Goal: Task Accomplishment & Management: Use online tool/utility

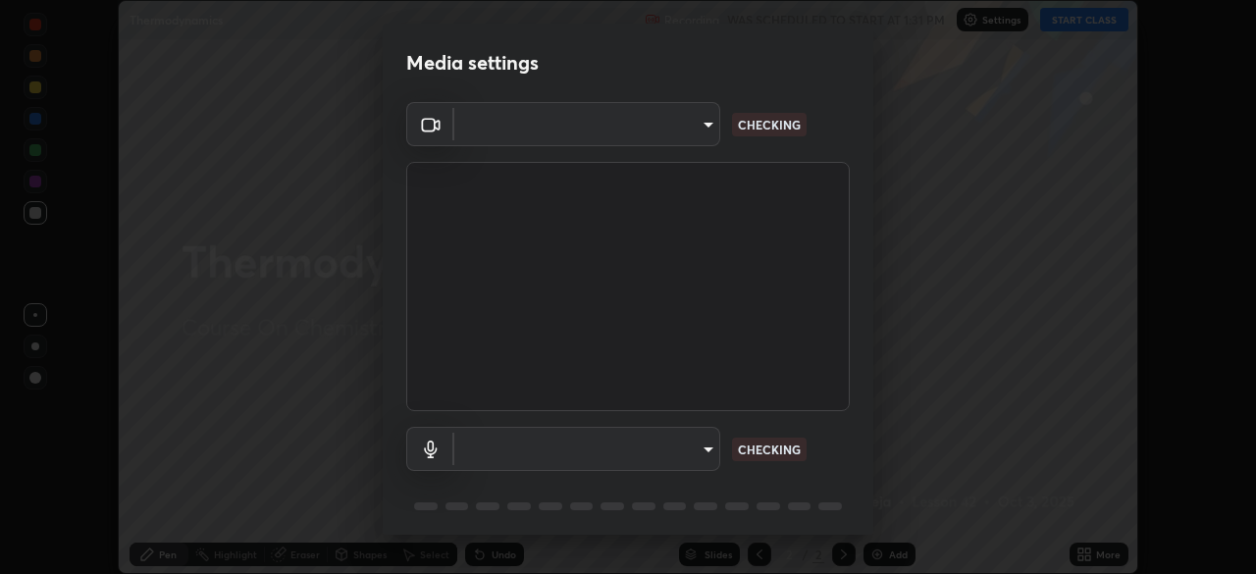
scroll to position [70, 0]
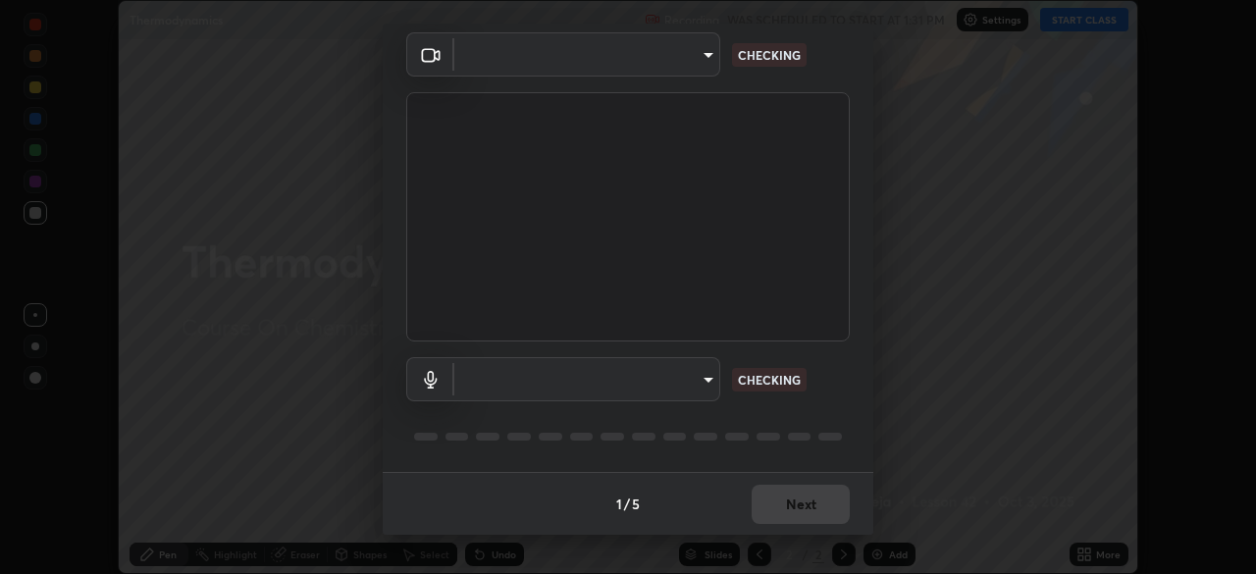
type input "09f294524f3521c037d78ee7cdb71511b6c9344afeed810a356f0d23342d5398"
click at [528, 393] on body "Erase all Thermodynamics Recording WAS SCHEDULED TO START AT 1:31 PM Settings S…" at bounding box center [628, 287] width 1256 height 574
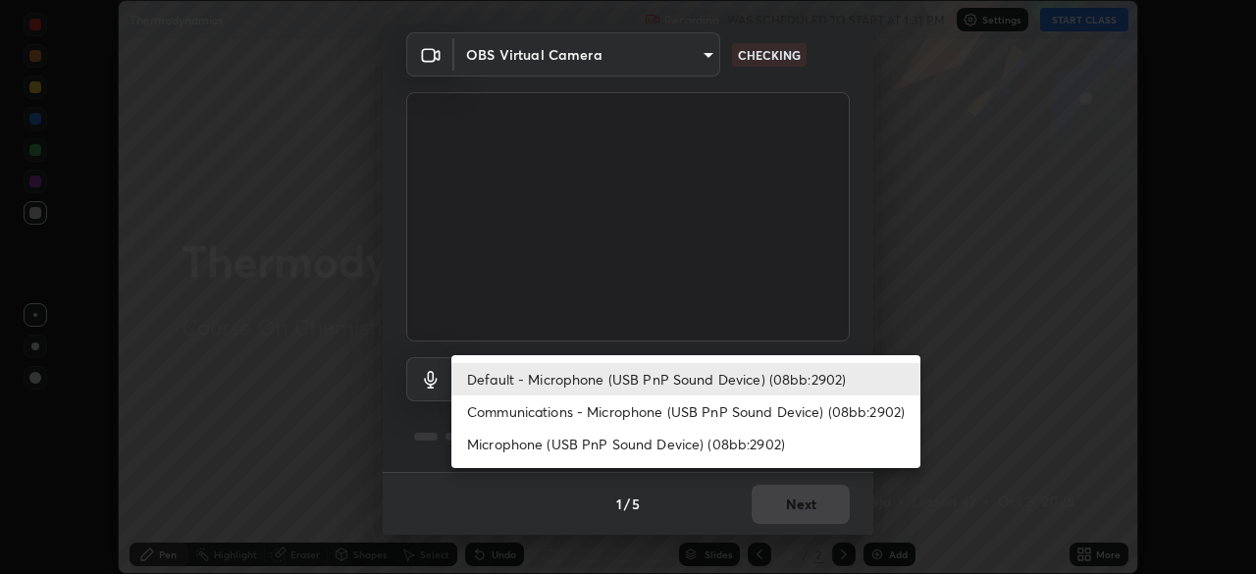
click at [548, 423] on li "Communications - Microphone (USB PnP Sound Device) (08bb:2902)" at bounding box center [686, 412] width 469 height 32
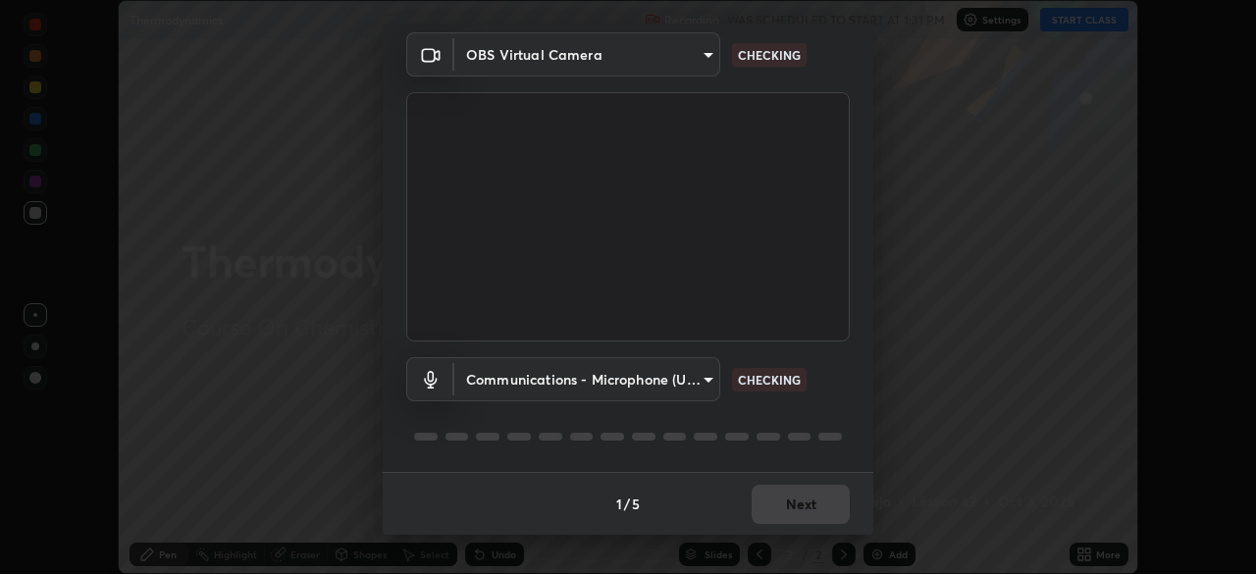
click at [542, 381] on body "Erase all Thermodynamics Recording WAS SCHEDULED TO START AT 1:31 PM Settings S…" at bounding box center [628, 287] width 1256 height 574
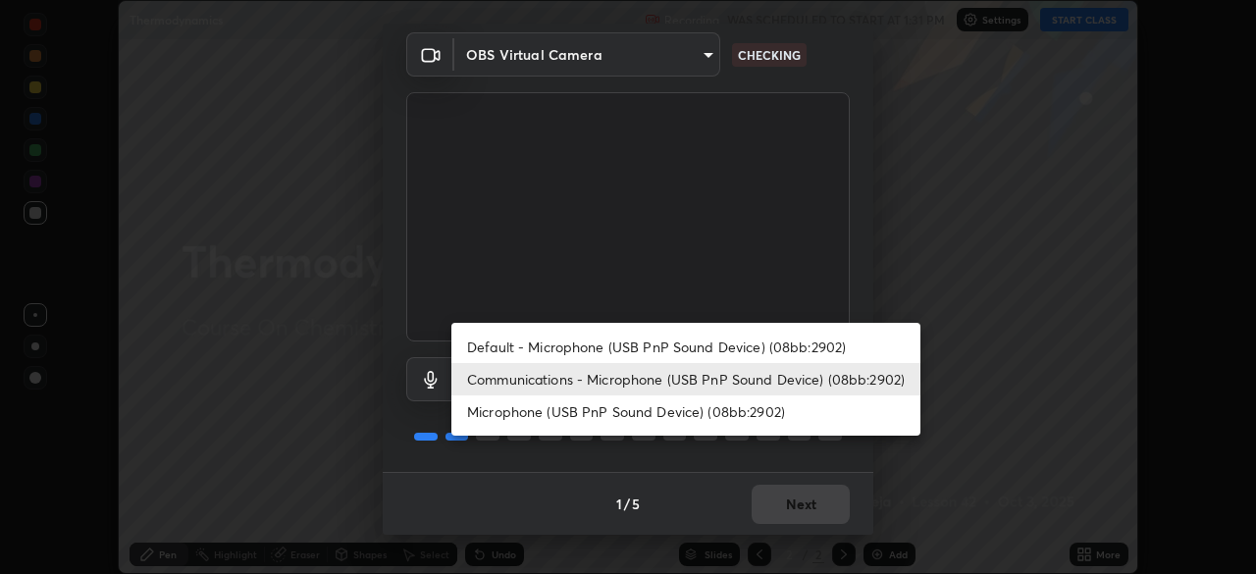
click at [554, 345] on li "Default - Microphone (USB PnP Sound Device) (08bb:2902)" at bounding box center [686, 347] width 469 height 32
type input "default"
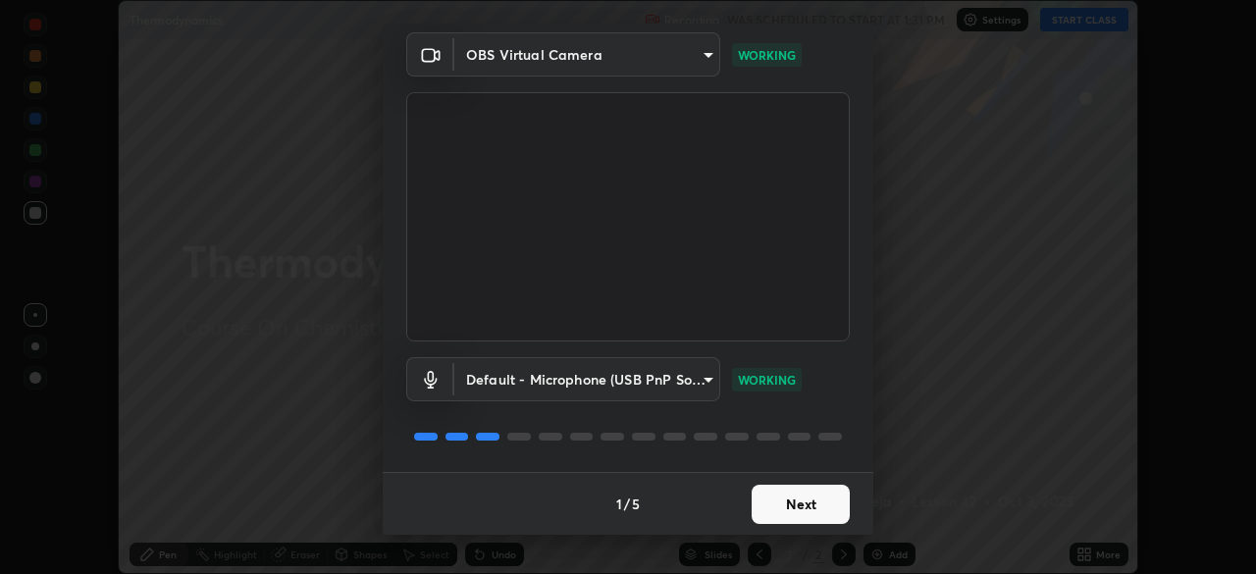
click at [809, 507] on button "Next" at bounding box center [801, 504] width 98 height 39
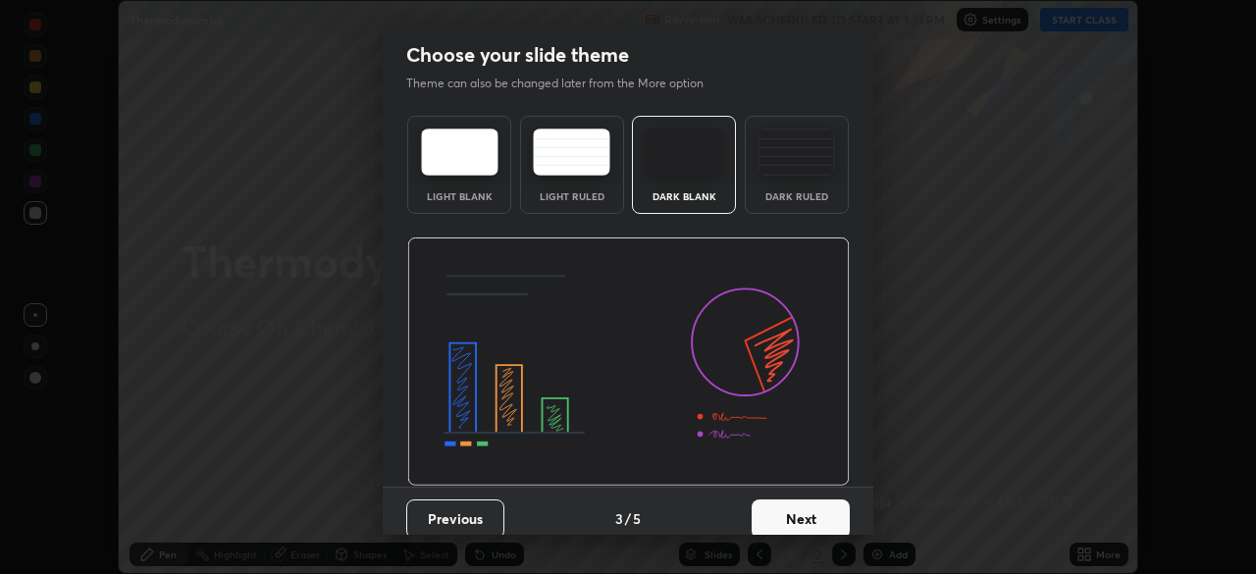
click at [782, 180] on div "Dark Ruled" at bounding box center [797, 165] width 104 height 98
click at [812, 512] on button "Next" at bounding box center [801, 519] width 98 height 39
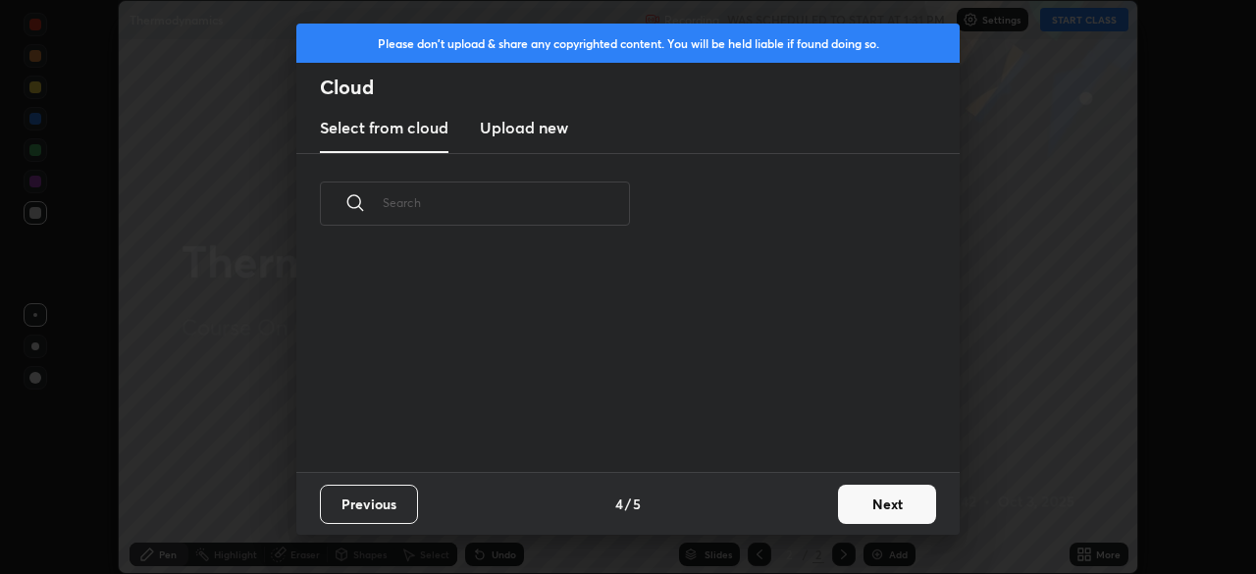
click at [845, 501] on button "Next" at bounding box center [887, 504] width 98 height 39
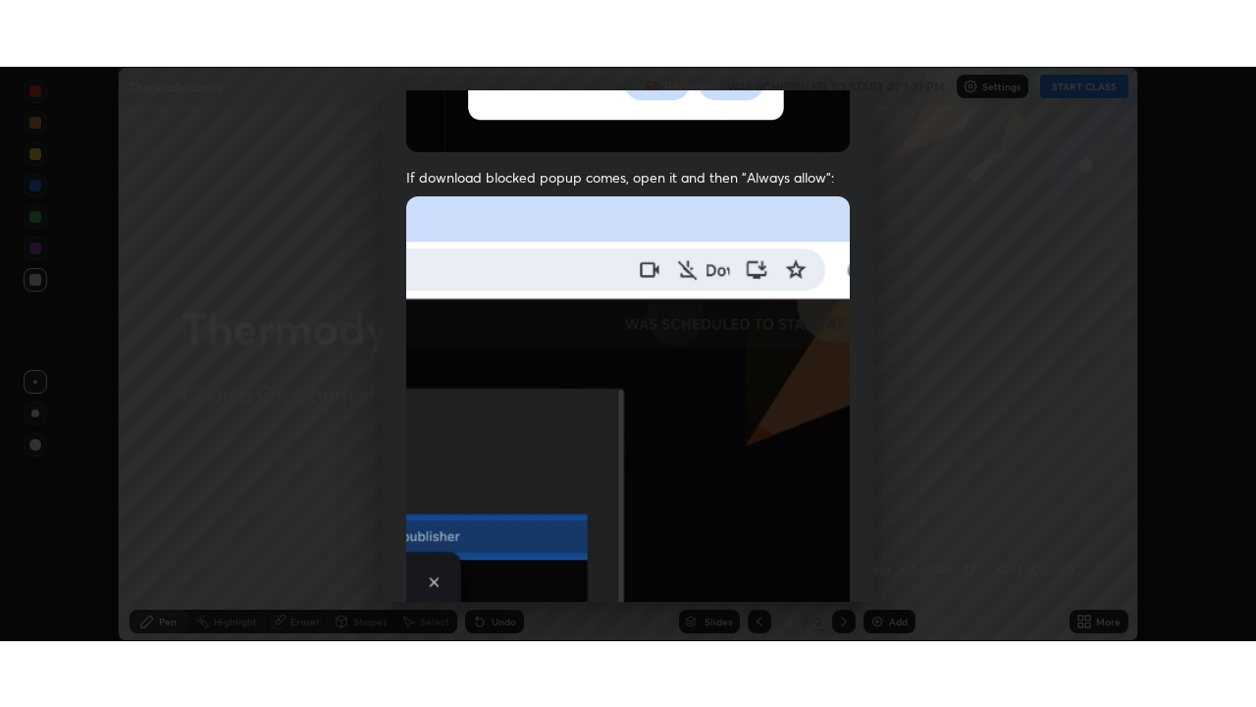
scroll to position [470, 0]
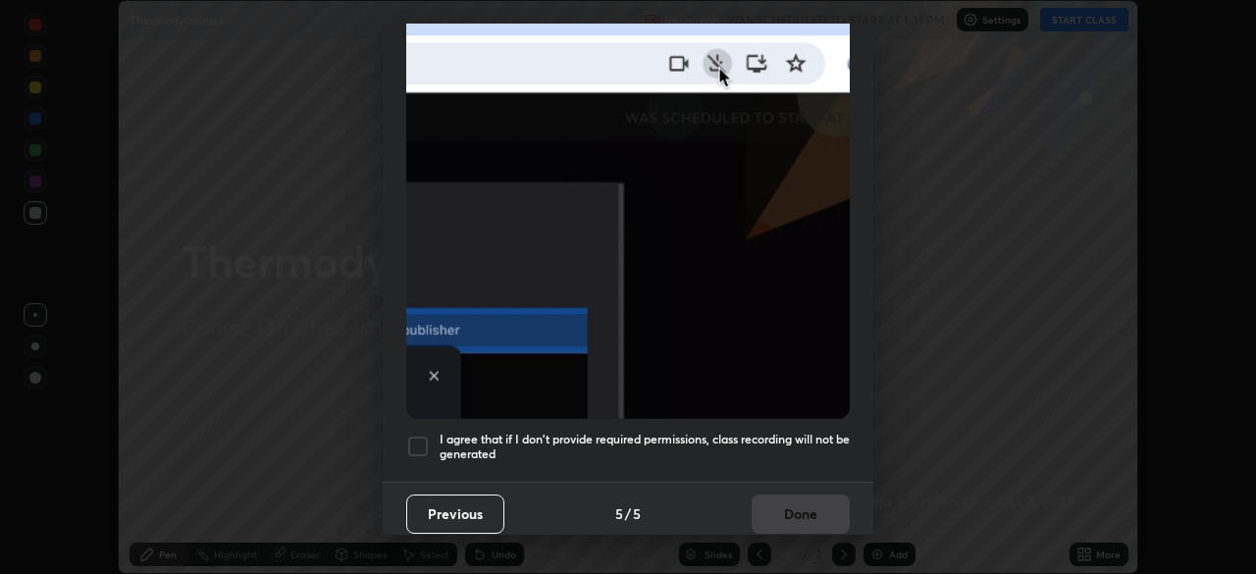
click at [751, 432] on h5 "I agree that if I don't provide required permissions, class recording will not …" at bounding box center [645, 447] width 410 height 30
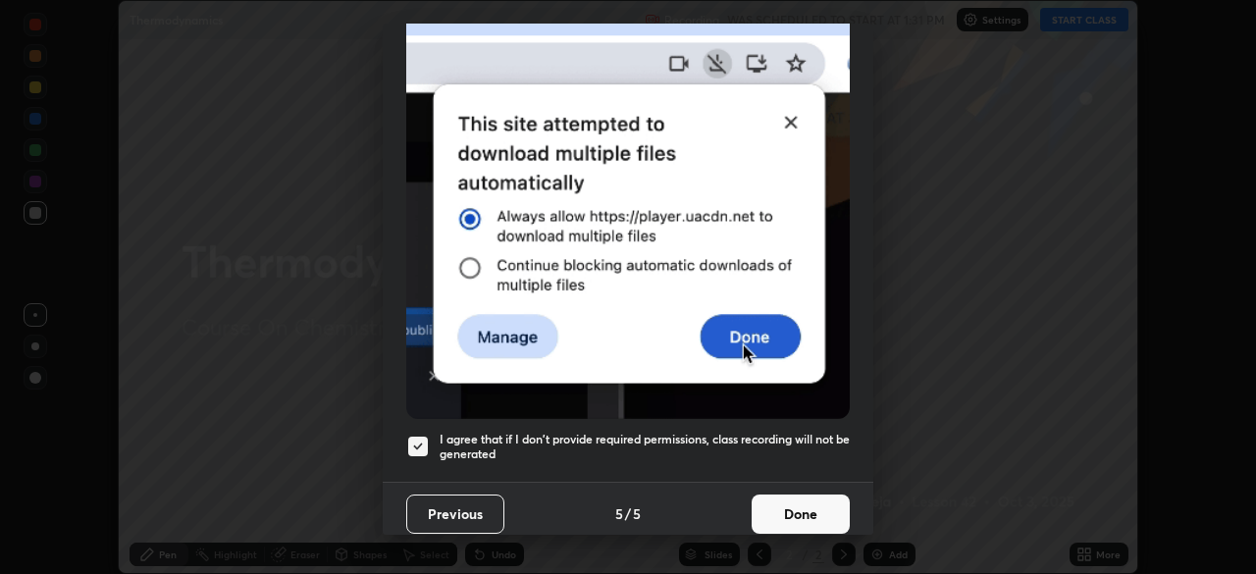
click at [784, 501] on button "Done" at bounding box center [801, 514] width 98 height 39
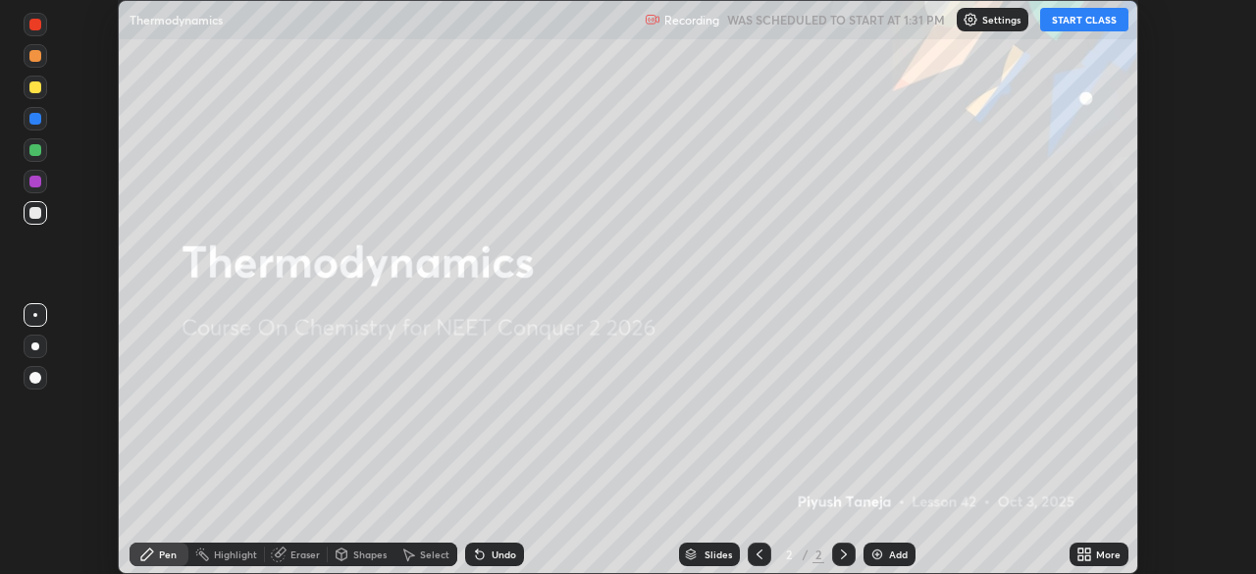
click at [1075, 22] on button "START CLASS" at bounding box center [1084, 20] width 88 height 24
click at [1088, 551] on icon at bounding box center [1088, 551] width 5 height 5
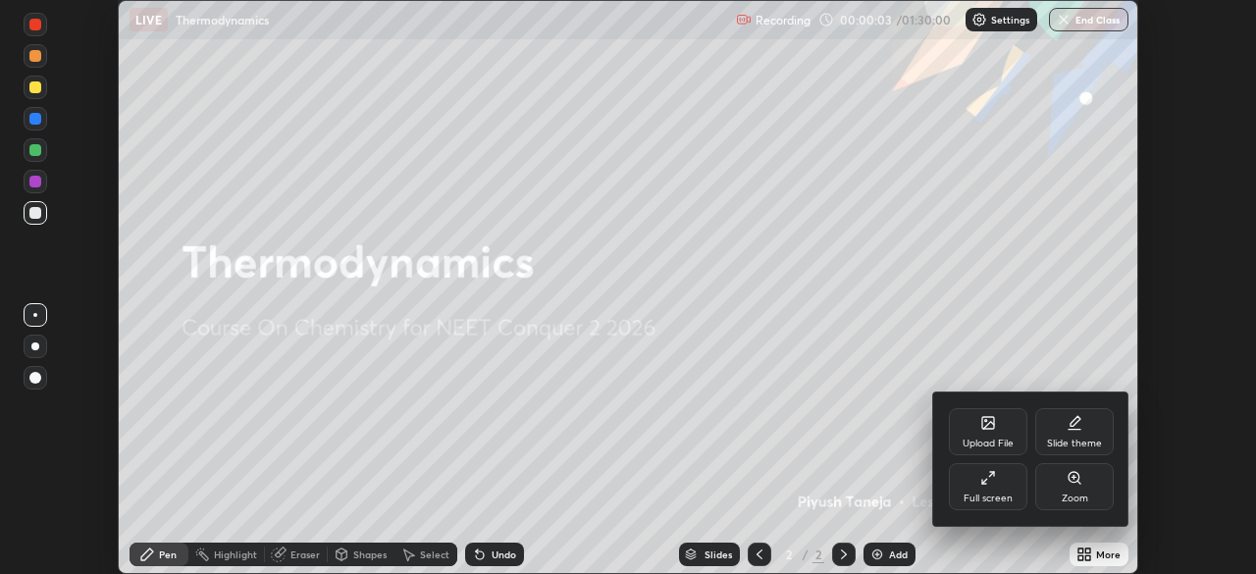
click at [1005, 498] on div "Full screen" at bounding box center [988, 499] width 49 height 10
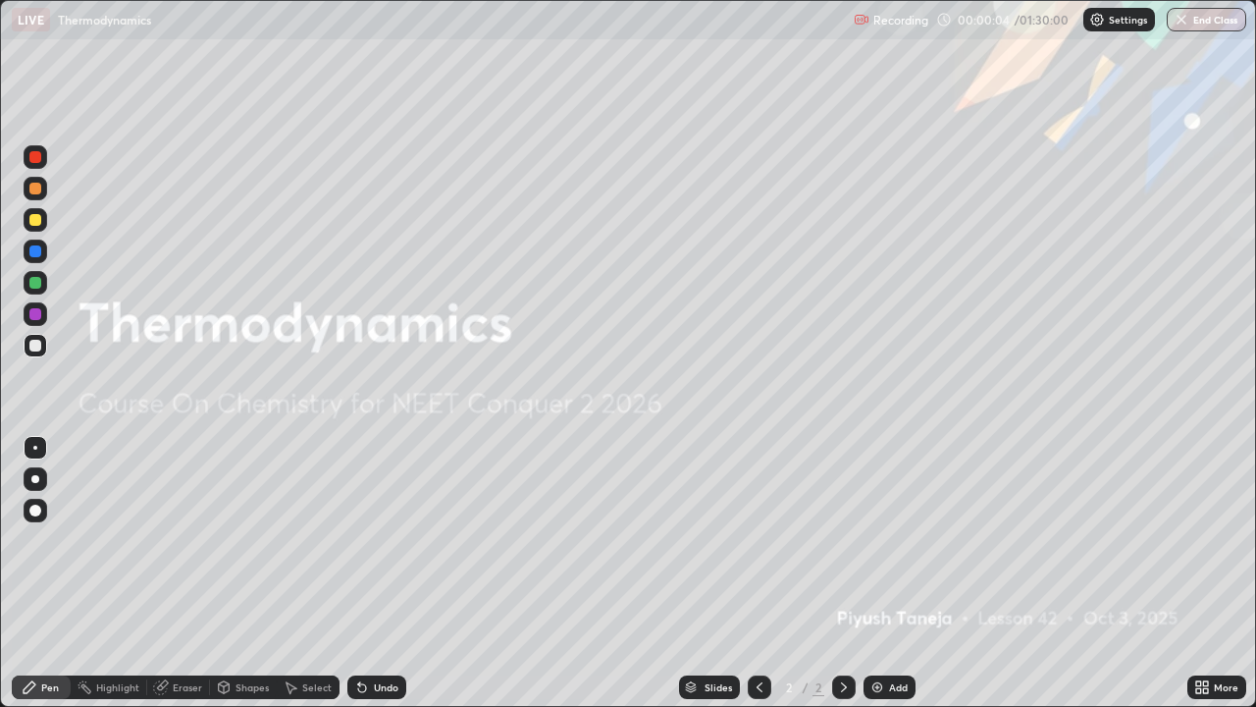
scroll to position [707, 1256]
click at [893, 573] on div "Add" at bounding box center [898, 687] width 19 height 10
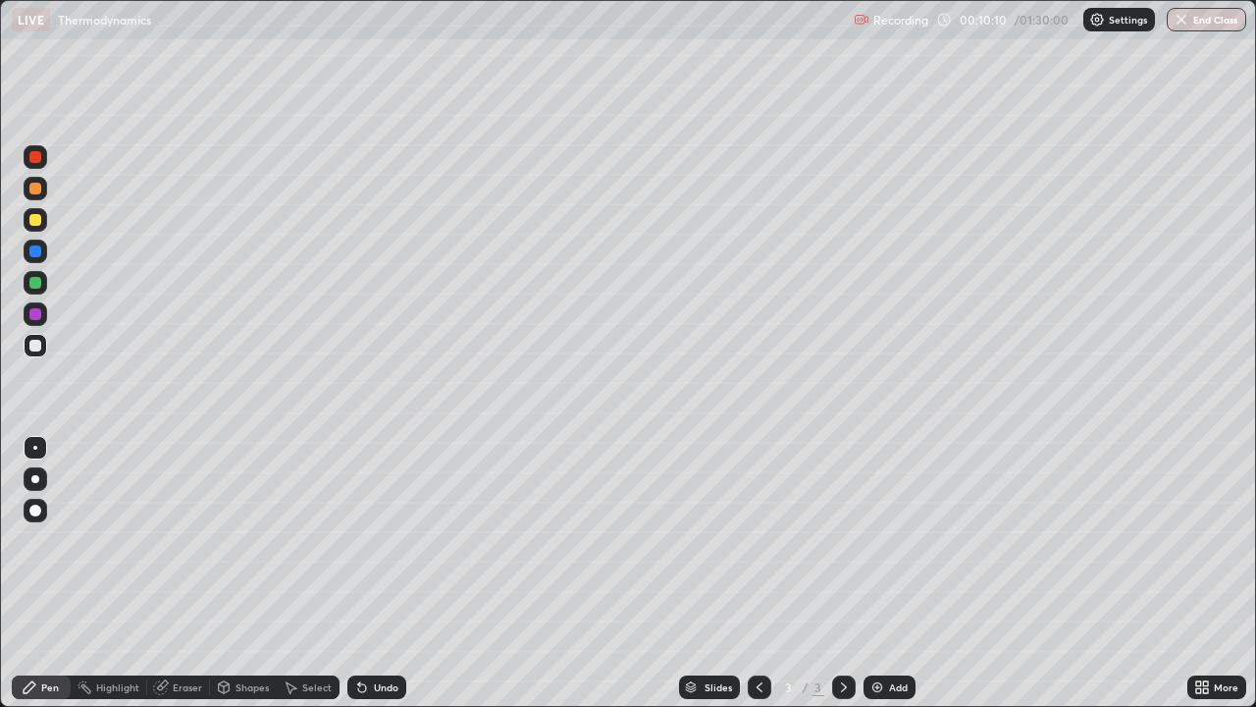
click at [878, 573] on img at bounding box center [878, 687] width 16 height 16
click at [32, 229] on div at bounding box center [36, 220] width 24 height 24
click at [880, 573] on img at bounding box center [878, 687] width 16 height 16
click at [38, 346] on div at bounding box center [35, 346] width 12 height 12
click at [36, 223] on div at bounding box center [35, 220] width 12 height 12
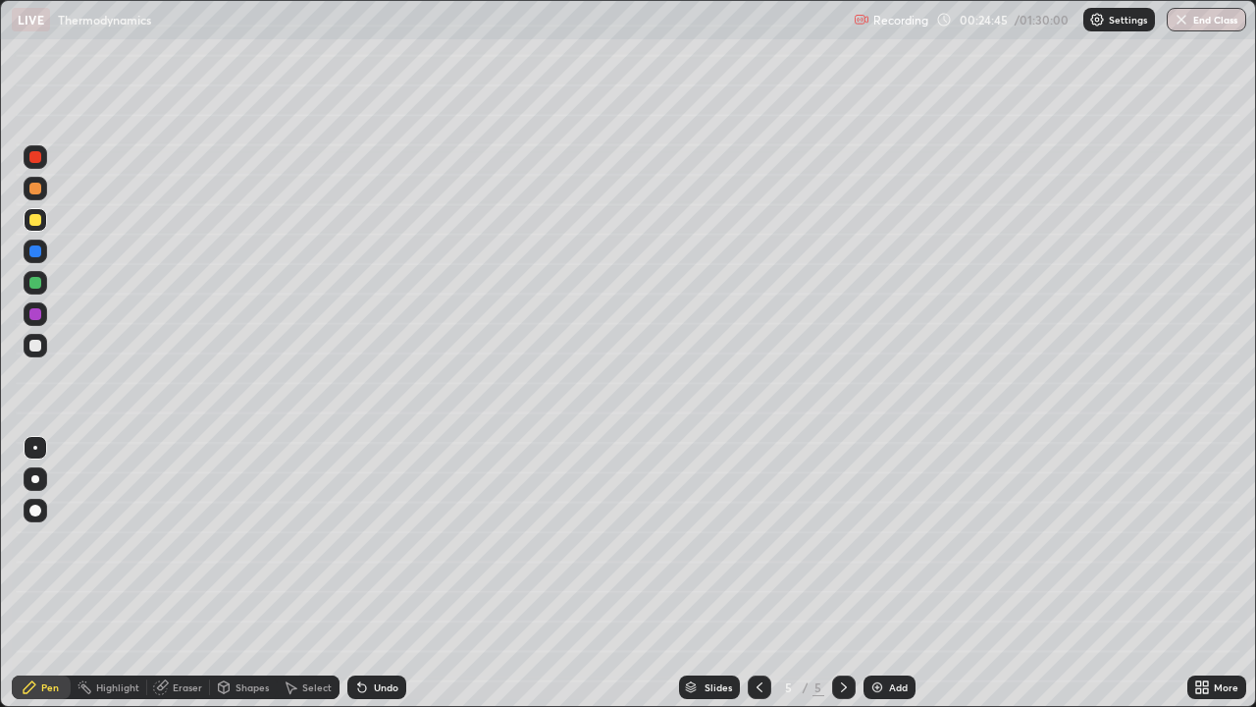
click at [35, 347] on div at bounding box center [35, 346] width 12 height 12
click at [880, 573] on img at bounding box center [878, 687] width 16 height 16
click at [375, 573] on div "Undo" at bounding box center [386, 687] width 25 height 10
click at [379, 573] on div "Undo" at bounding box center [376, 687] width 59 height 24
click at [377, 573] on div "Undo" at bounding box center [386, 687] width 25 height 10
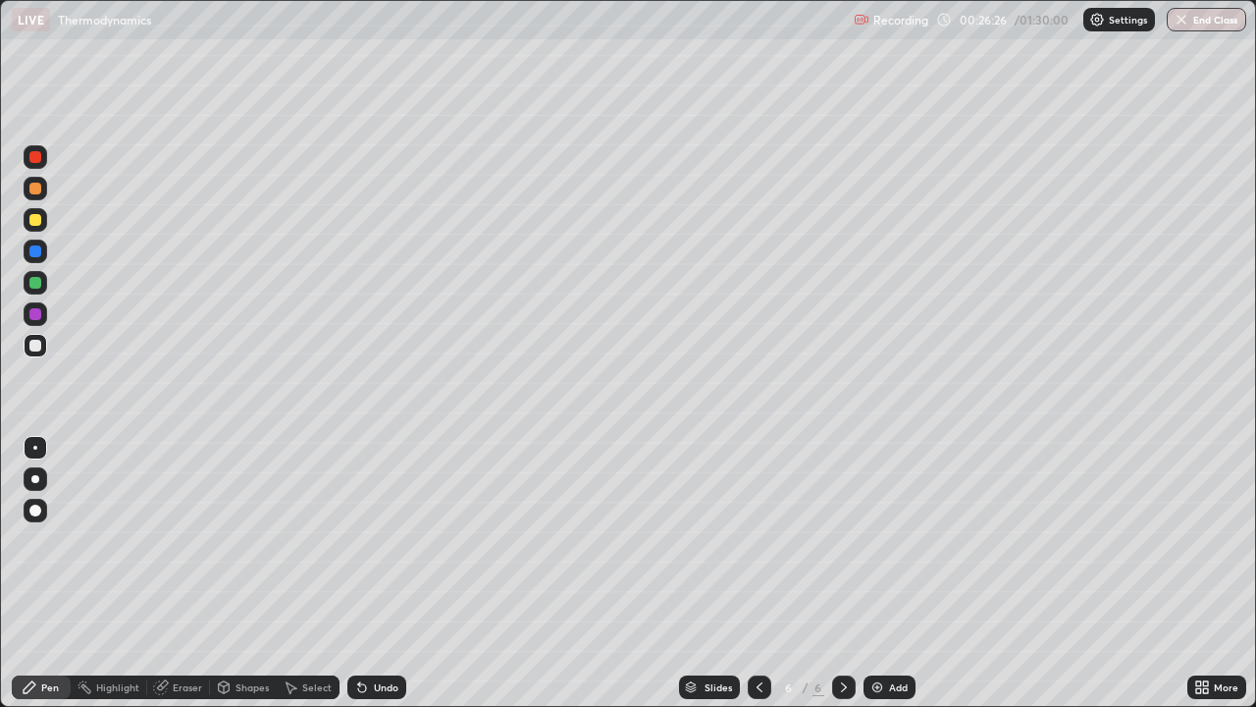
click at [377, 573] on div "Undo" at bounding box center [386, 687] width 25 height 10
click at [760, 573] on icon at bounding box center [760, 687] width 6 height 10
click at [832, 573] on div at bounding box center [844, 687] width 24 height 24
click at [880, 573] on img at bounding box center [878, 687] width 16 height 16
click at [380, 573] on div "Undo" at bounding box center [376, 687] width 59 height 24
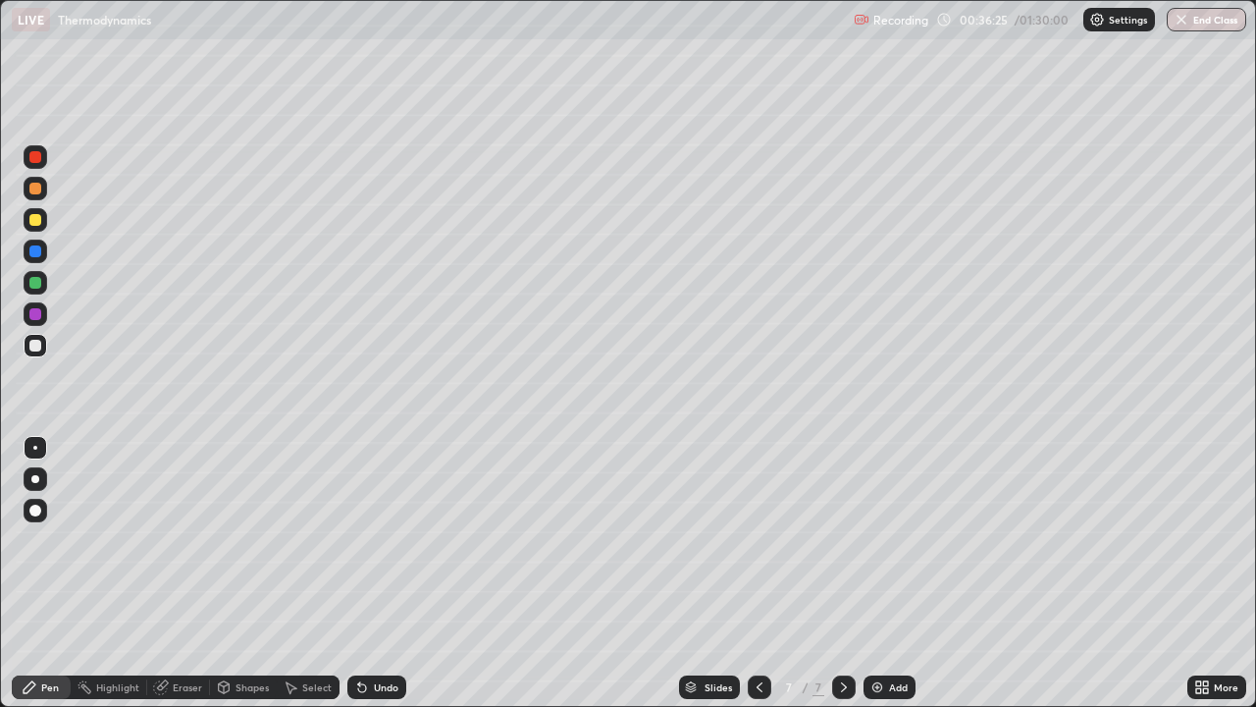
click at [378, 573] on div "Undo" at bounding box center [376, 687] width 59 height 24
click at [884, 573] on div "Add" at bounding box center [890, 687] width 52 height 24
click at [545, 20] on div "LIVE Thermodynamics" at bounding box center [429, 19] width 834 height 39
click at [184, 573] on div "Eraser" at bounding box center [187, 687] width 29 height 10
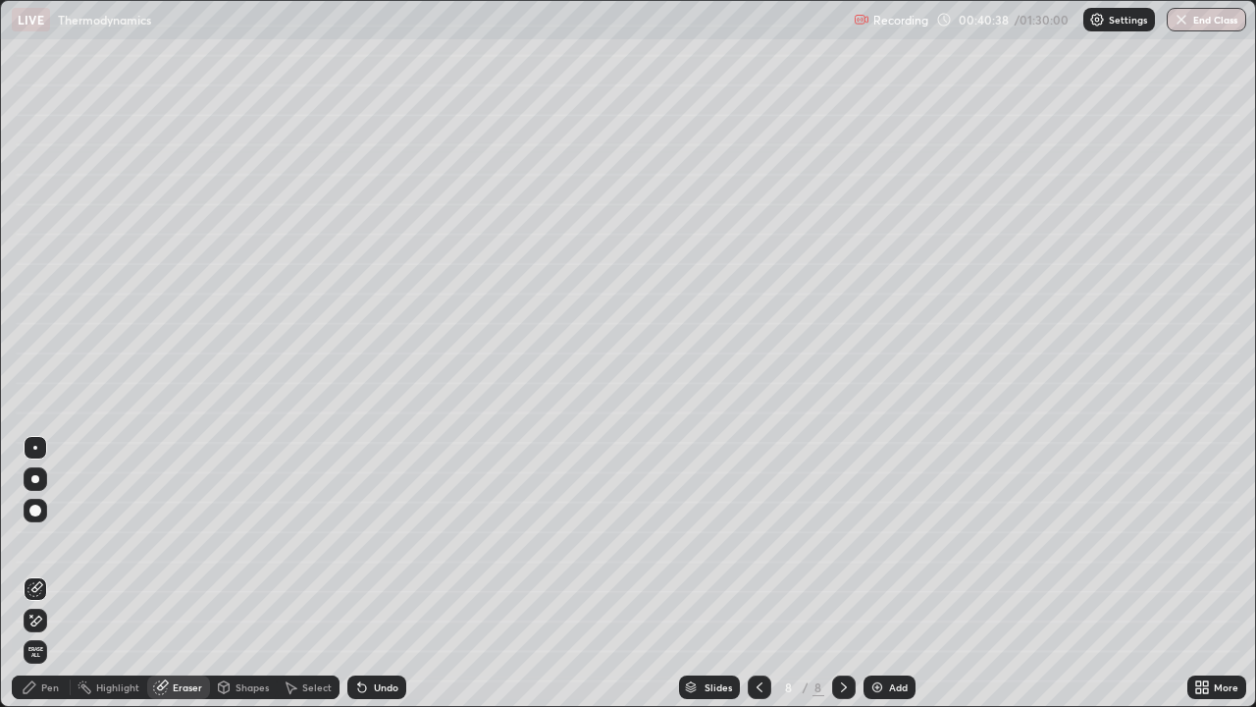
click at [38, 573] on div "Pen" at bounding box center [41, 687] width 59 height 24
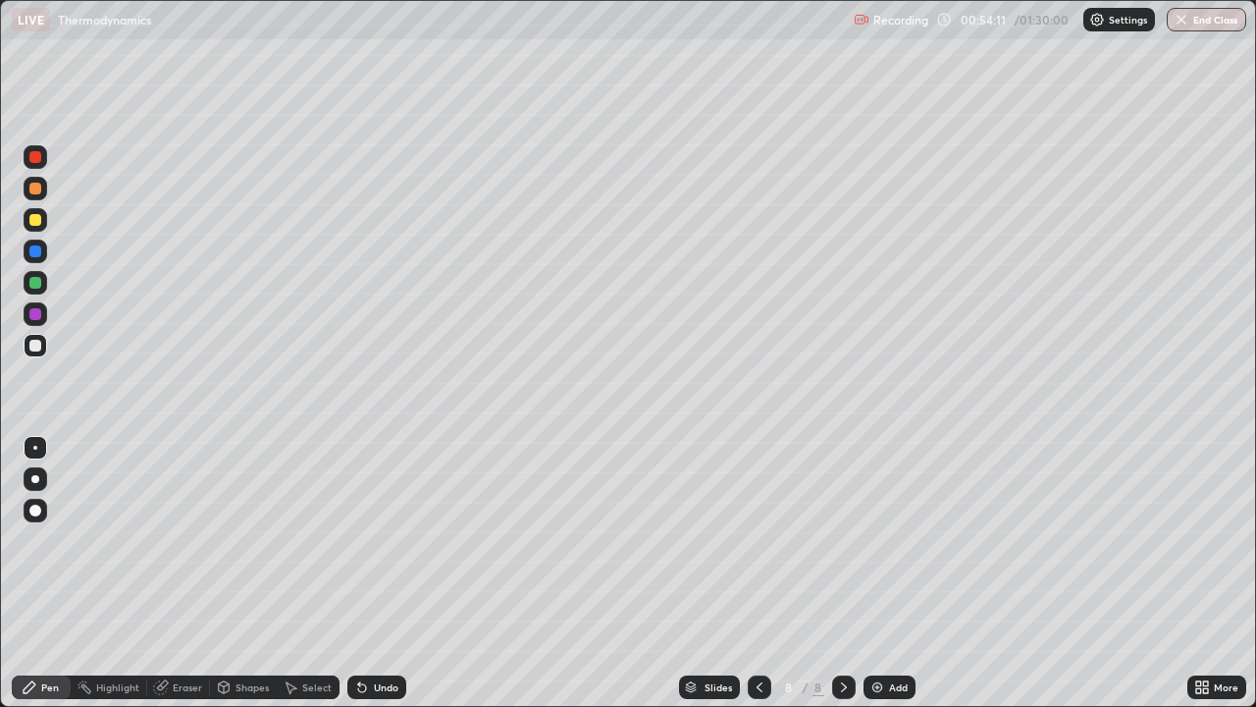
click at [872, 573] on div "Add" at bounding box center [890, 687] width 52 height 24
click at [887, 573] on div "Add" at bounding box center [890, 687] width 52 height 24
click at [380, 573] on div "Undo" at bounding box center [386, 687] width 25 height 10
click at [260, 573] on div "Shapes" at bounding box center [252, 687] width 33 height 10
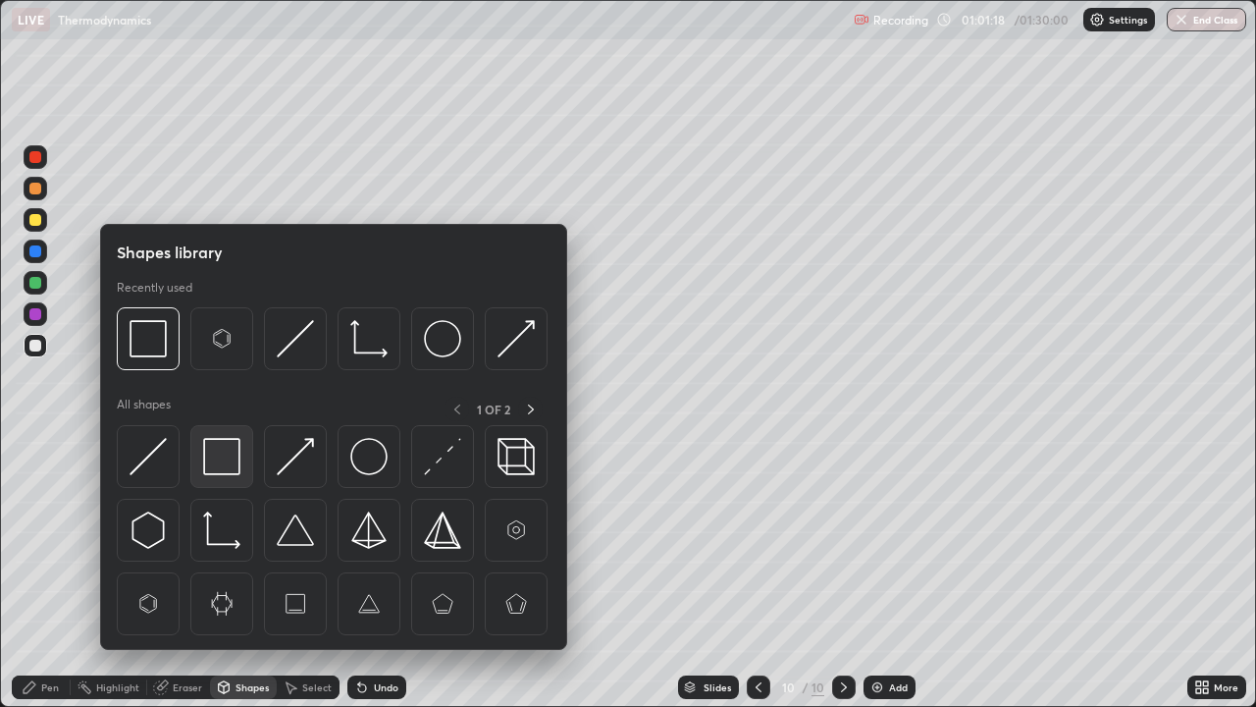
click at [228, 458] on img at bounding box center [221, 456] width 37 height 37
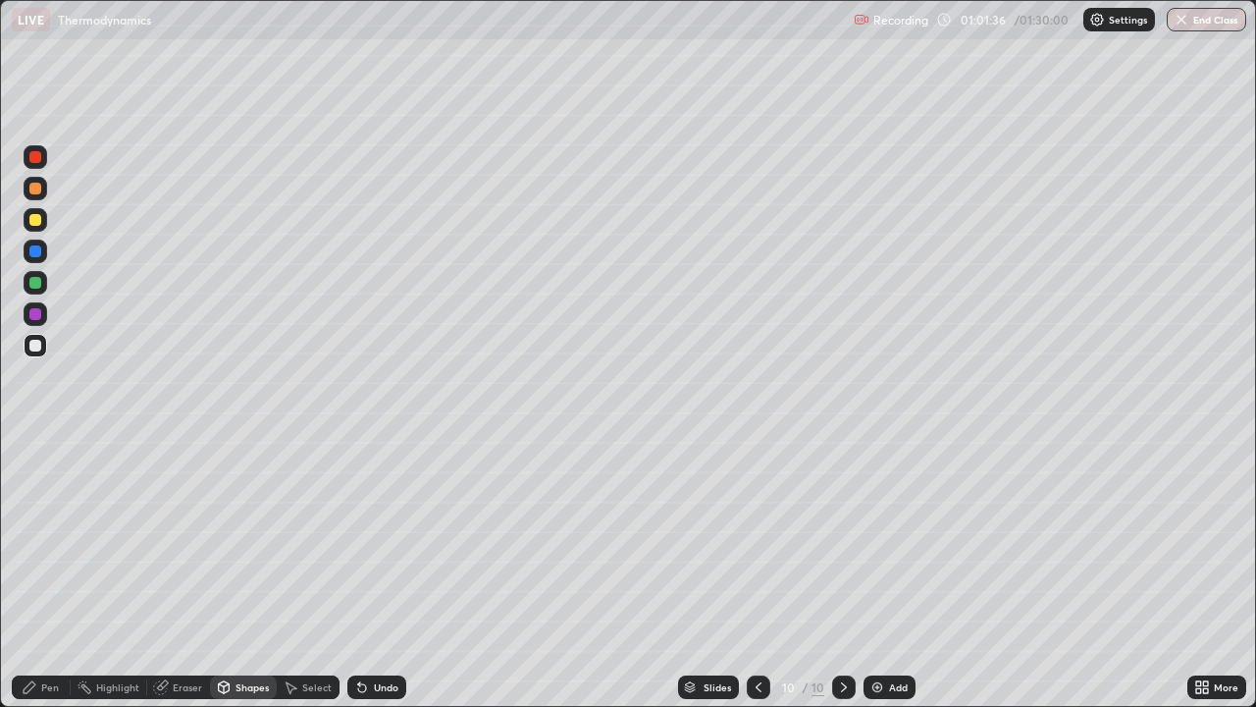
click at [58, 573] on div "Pen" at bounding box center [50, 687] width 18 height 10
click at [36, 347] on div at bounding box center [35, 346] width 12 height 12
click at [885, 573] on div "Add" at bounding box center [890, 687] width 52 height 24
click at [373, 573] on div "Undo" at bounding box center [376, 687] width 59 height 24
click at [367, 573] on div "Undo" at bounding box center [376, 687] width 59 height 24
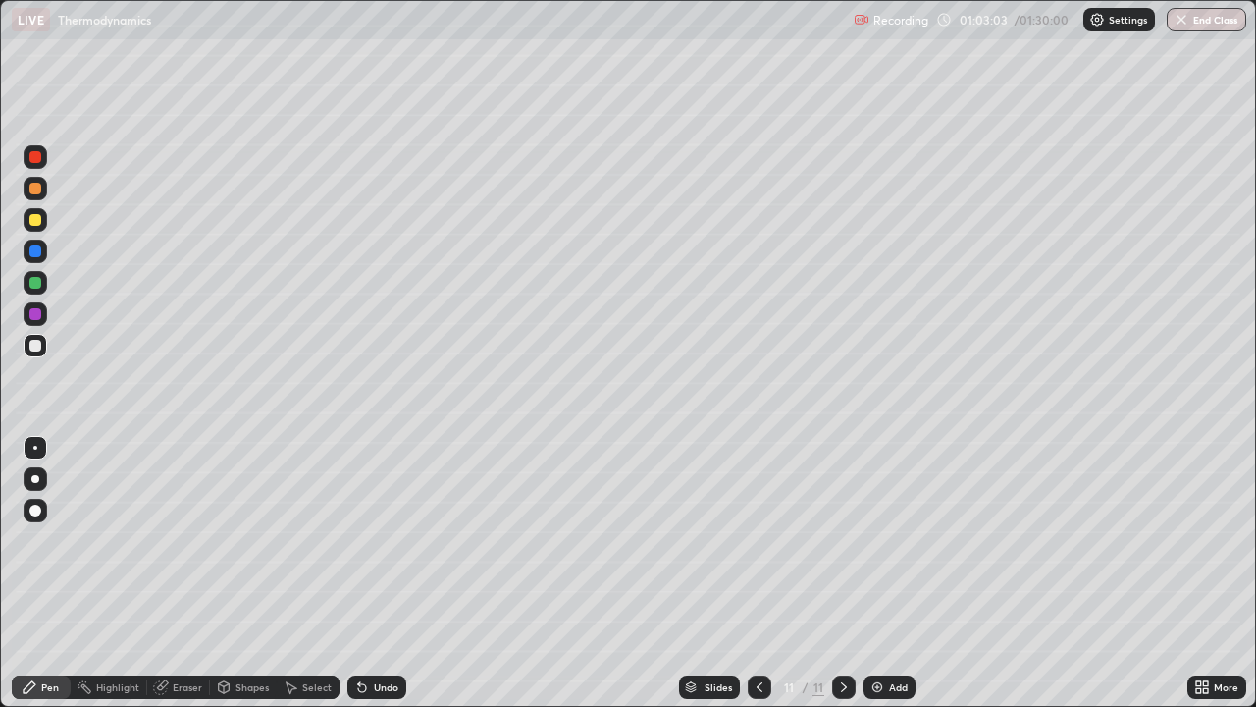
click at [367, 573] on div "Undo" at bounding box center [376, 687] width 59 height 24
click at [372, 573] on div "Undo" at bounding box center [376, 687] width 59 height 24
click at [881, 573] on img at bounding box center [878, 687] width 16 height 16
click at [34, 210] on div at bounding box center [36, 220] width 24 height 24
click at [193, 573] on div "Eraser" at bounding box center [187, 687] width 29 height 10
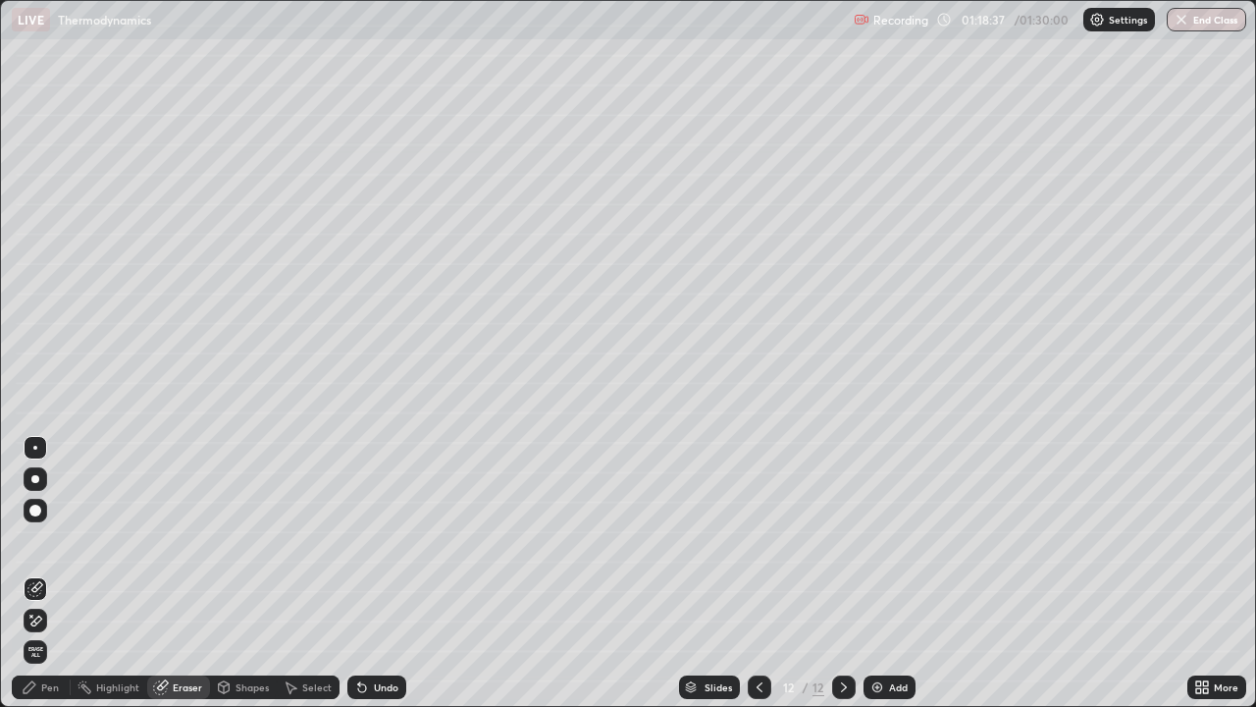
click at [59, 573] on div "Pen" at bounding box center [41, 687] width 59 height 24
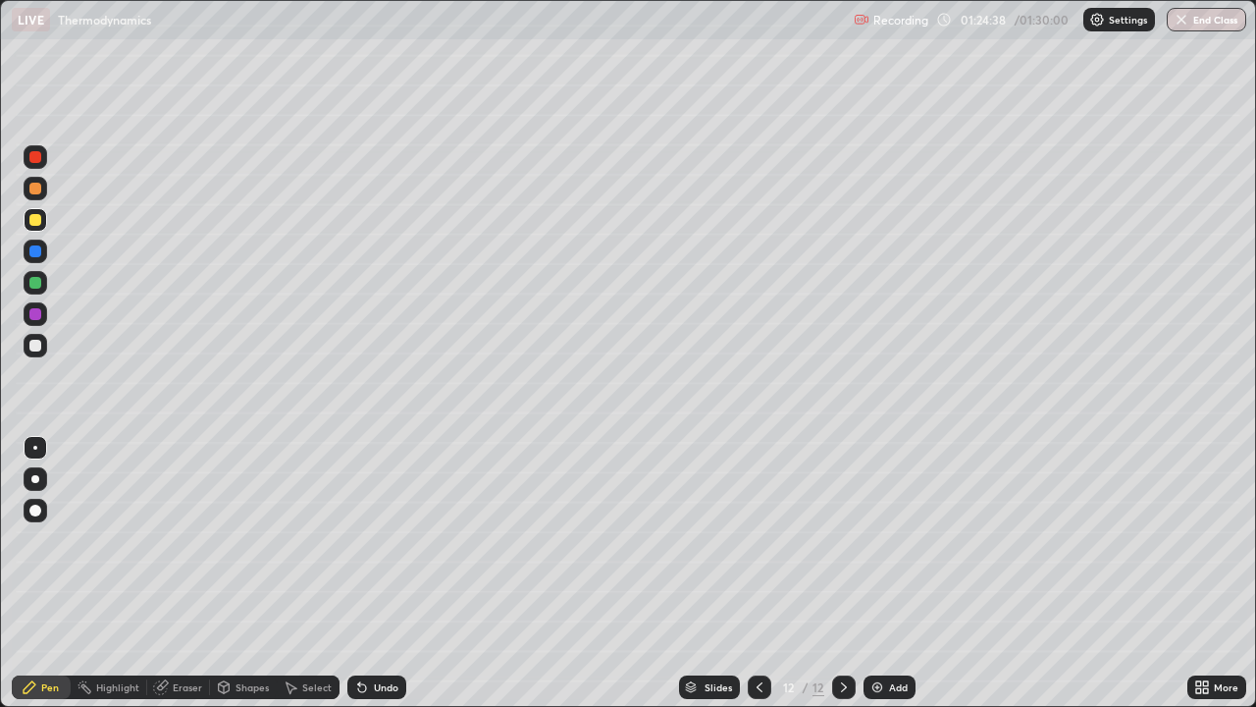
click at [1185, 22] on img "button" at bounding box center [1182, 20] width 16 height 16
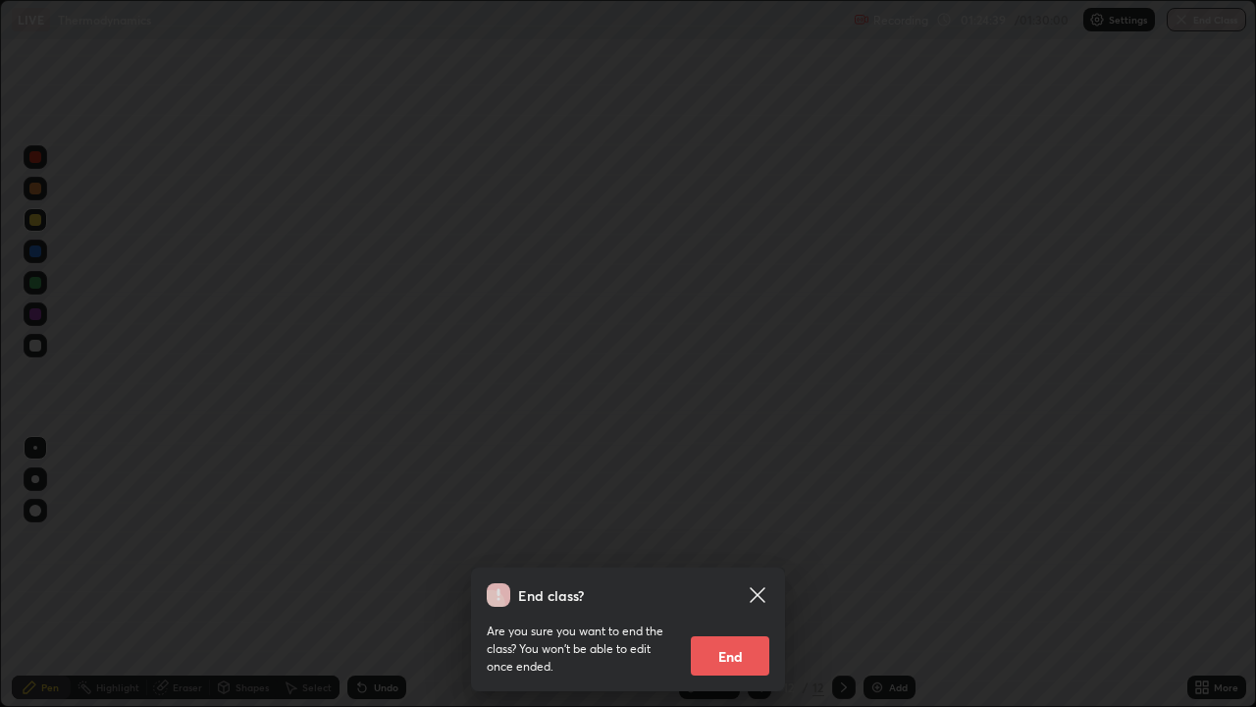
click at [741, 573] on button "End" at bounding box center [730, 655] width 79 height 39
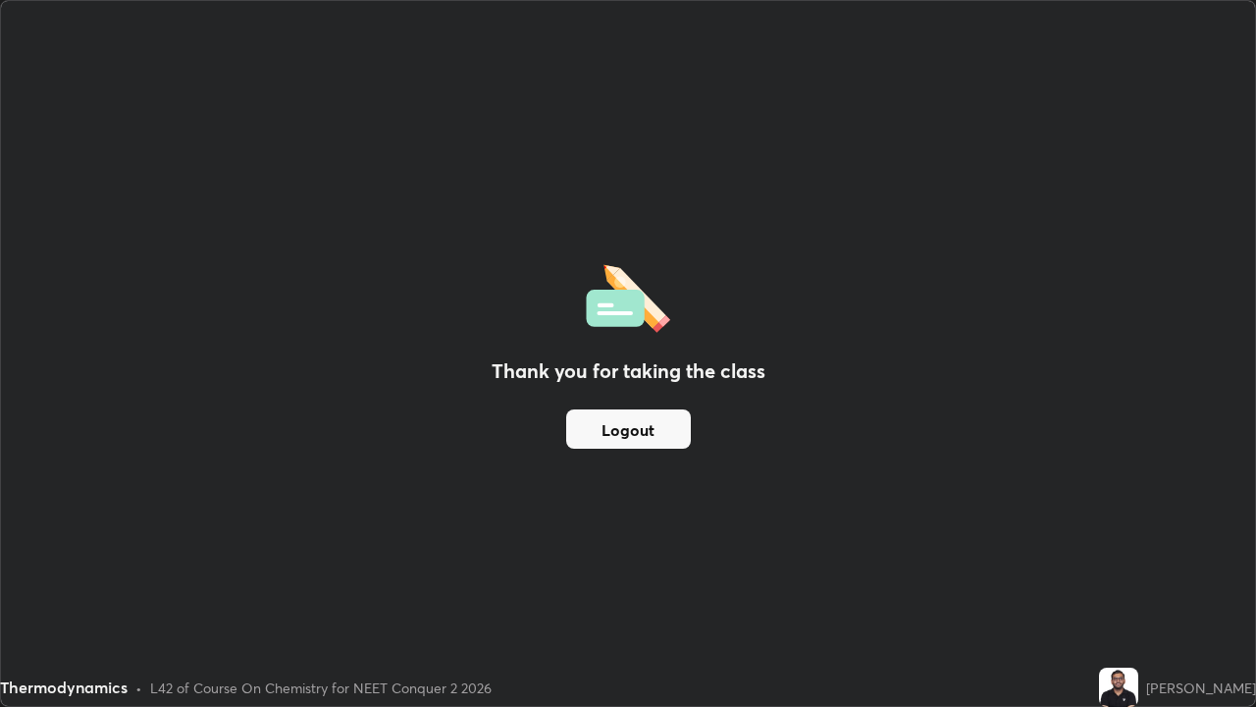
click at [675, 435] on button "Logout" at bounding box center [628, 428] width 125 height 39
click at [672, 430] on button "Logout" at bounding box center [628, 428] width 125 height 39
click at [671, 424] on button "Logout" at bounding box center [628, 428] width 125 height 39
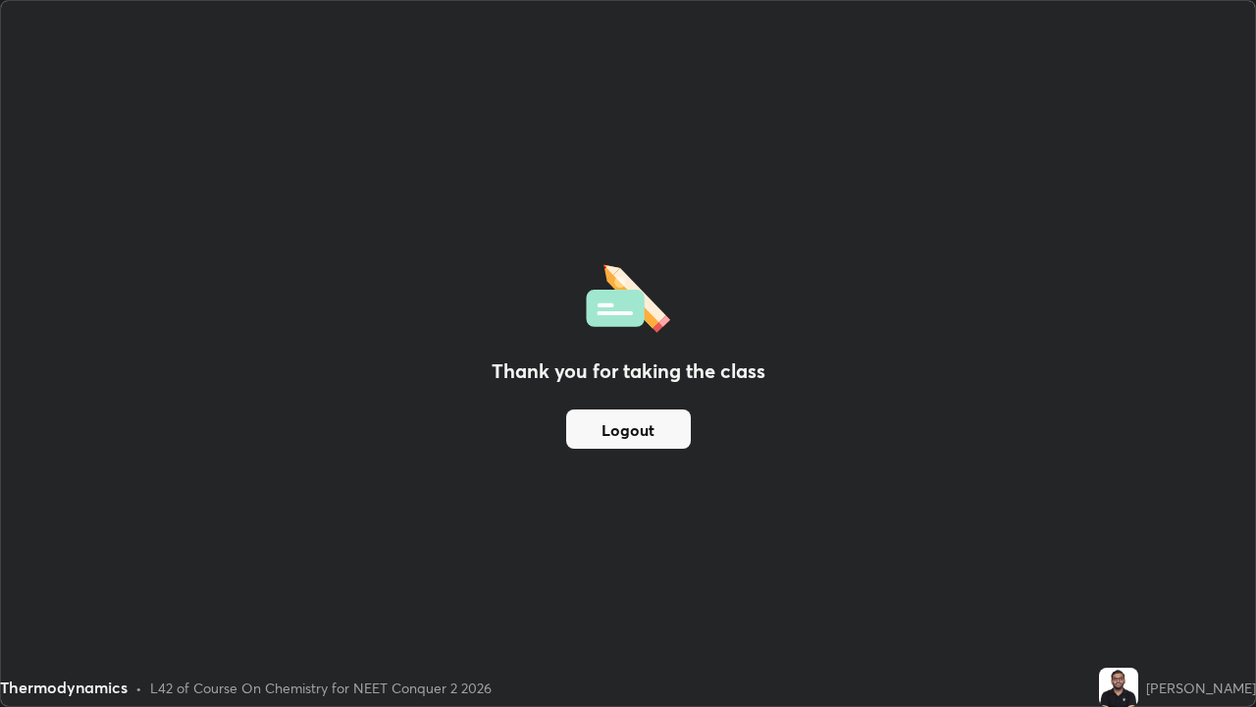
click at [668, 421] on button "Logout" at bounding box center [628, 428] width 125 height 39
